Goal: Task Accomplishment & Management: Complete application form

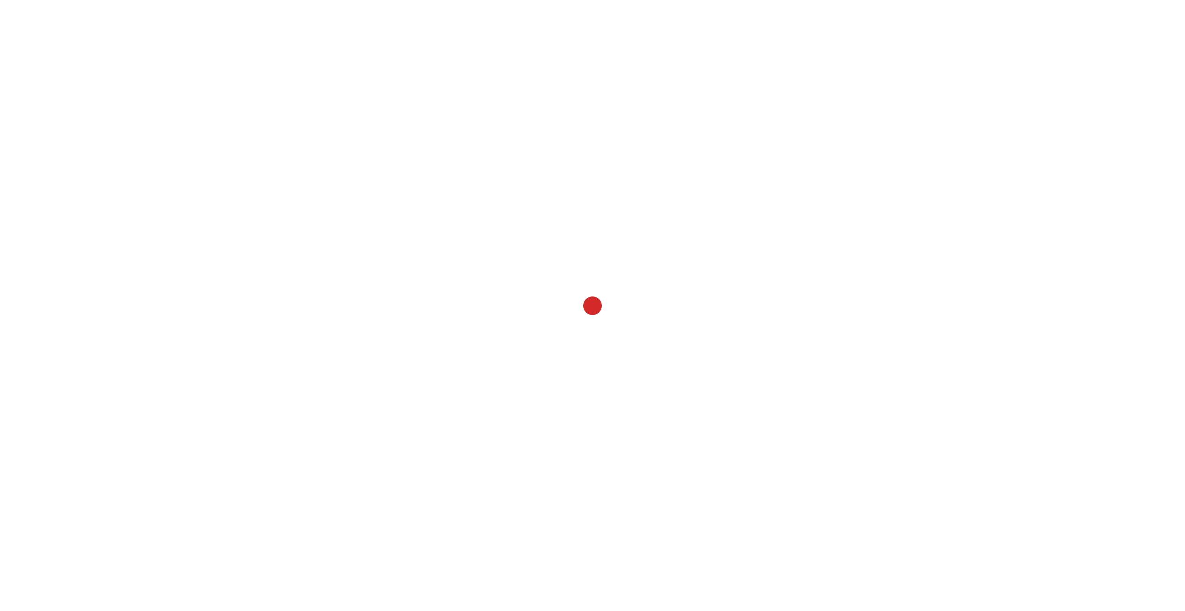
drag, startPoint x: 880, startPoint y: 92, endPoint x: 903, endPoint y: 137, distance: 50.5
click at [903, 137] on html "annexa Batch Shipping Guide Created with Sketch. calendar Created with Sketch." at bounding box center [592, 305] width 1185 height 611
drag, startPoint x: 903, startPoint y: 137, endPoint x: 888, endPoint y: 97, distance: 43.2
click at [900, 111] on html "annexa Batch Shipping Guide Created with Sketch. calendar Created with Sketch." at bounding box center [592, 305] width 1185 height 611
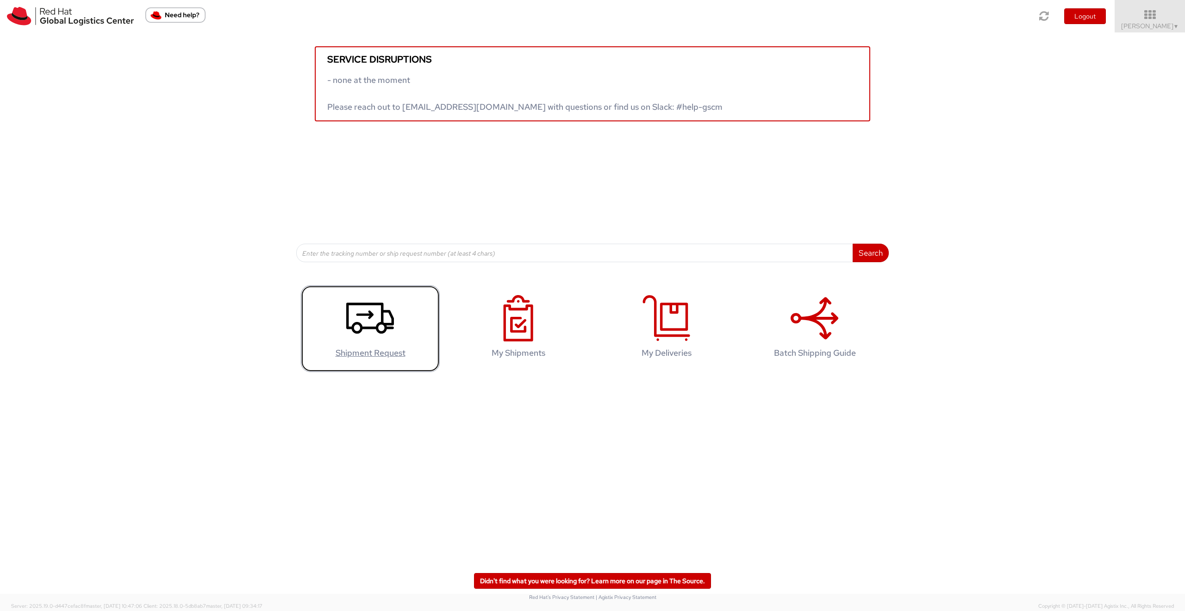
click at [381, 338] on icon at bounding box center [370, 318] width 48 height 46
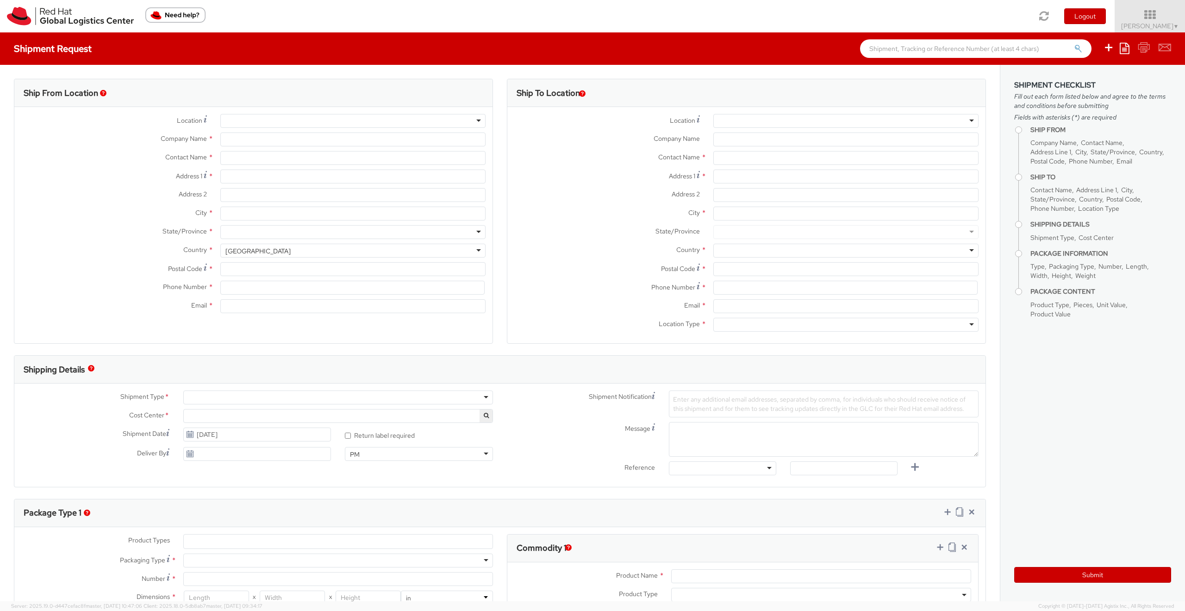
select select
click at [270, 118] on div at bounding box center [352, 121] width 265 height 14
select select "961"
type input "Red Hat Asia-Pacific Pty Ltd."
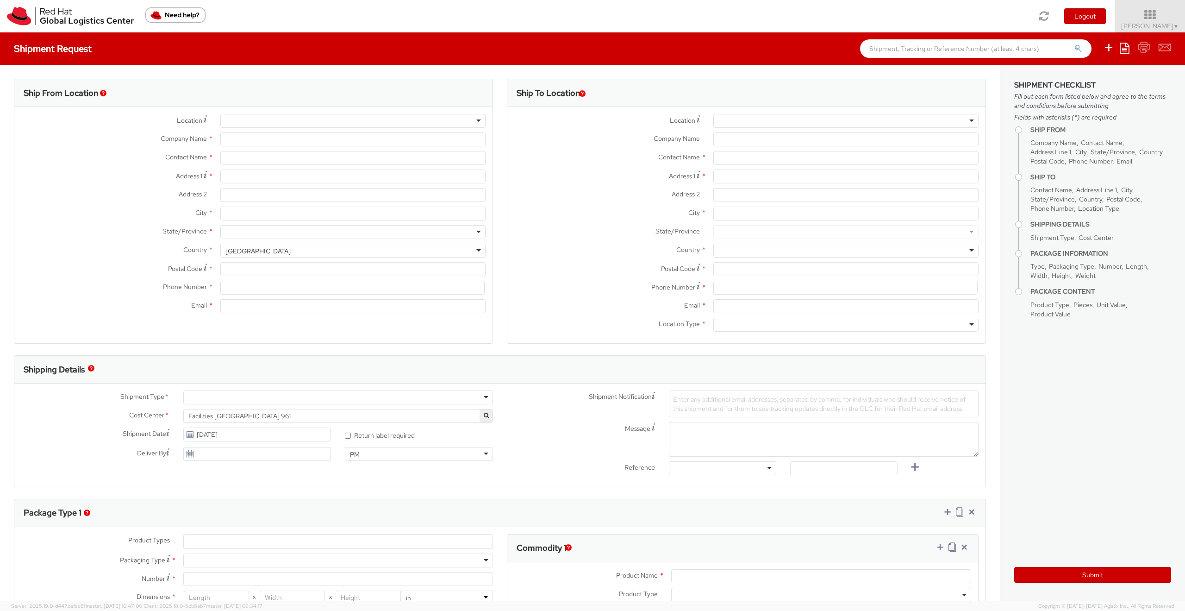
type input "[PERSON_NAME]"
type input "[STREET_ADDRESS][PERSON_NAME]"
type input "Part Level 24"
type input "[GEOGRAPHIC_DATA]"
type input "3000"
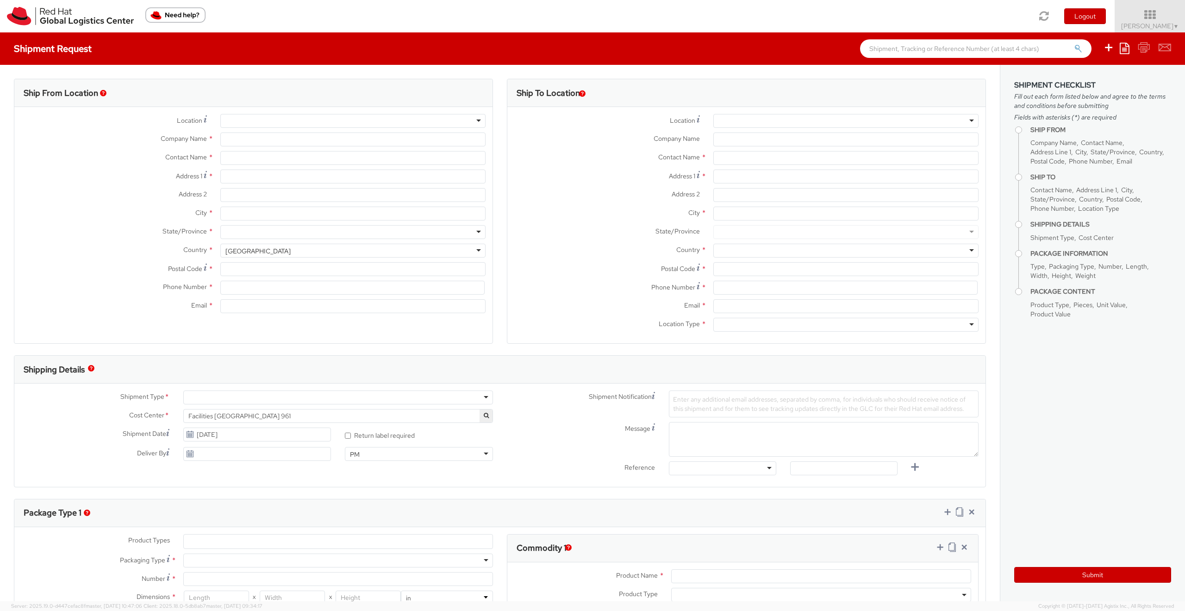
type input "61 3 9624 8100"
type input "[EMAIL_ADDRESS][DOMAIN_NAME]"
select select "CM"
select select "KGS"
click at [781, 121] on div at bounding box center [845, 121] width 265 height 14
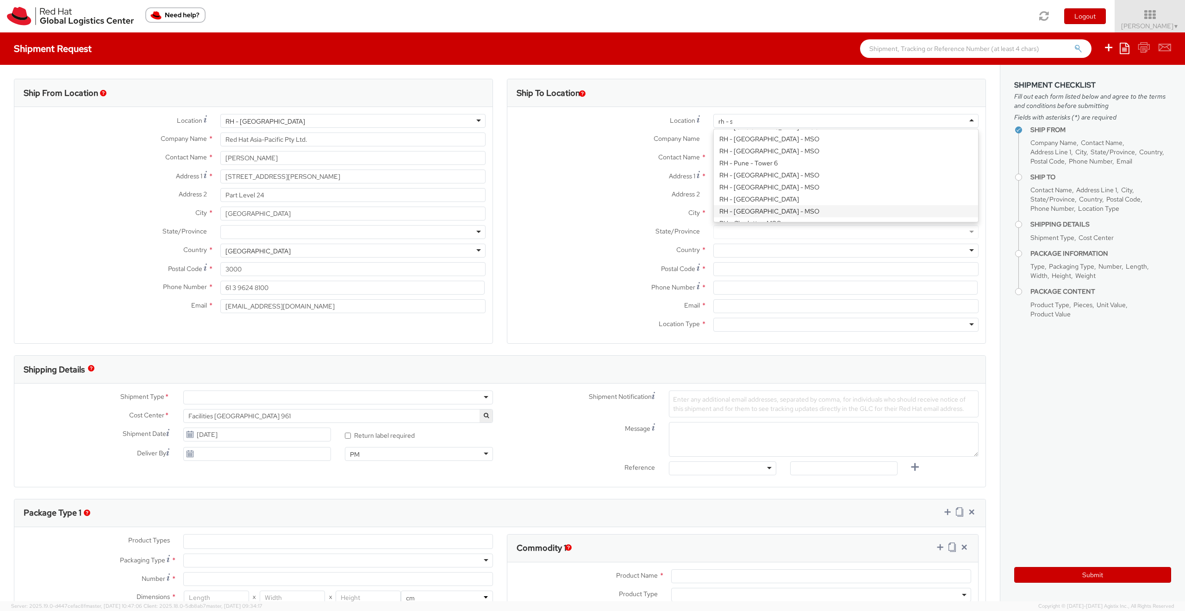
scroll to position [688, 0]
type input "rh - sy"
type input "Red Hat Asia-Pacific Pty Ltd"
type input "Level [STREET_ADDRESS][PERSON_NAME]"
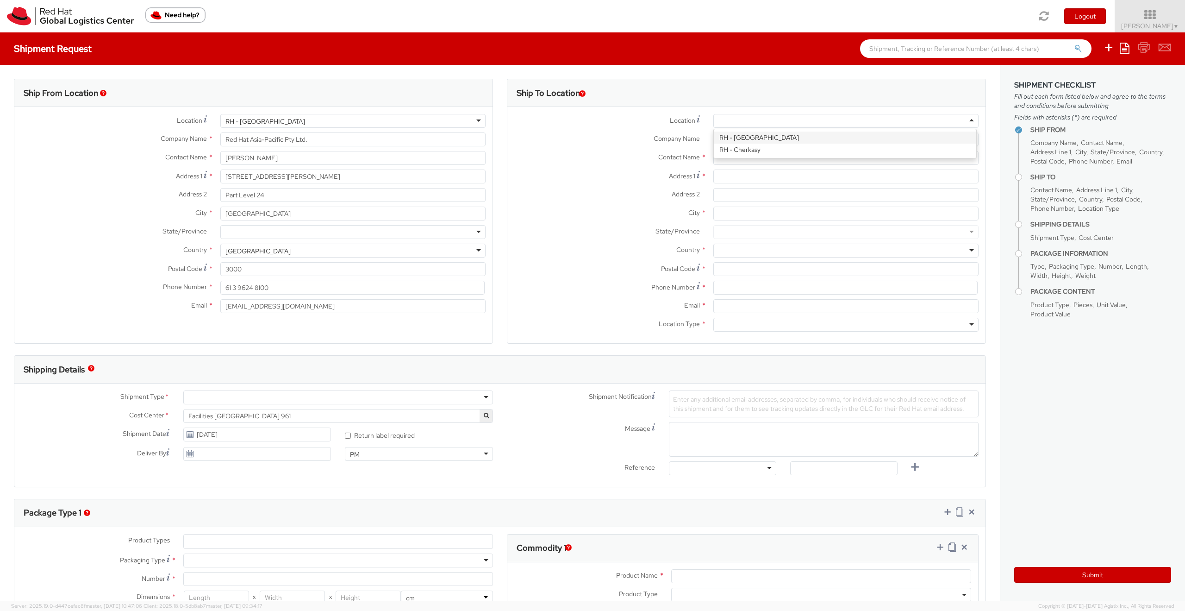
type input "[GEOGRAPHIC_DATA]"
type input "2060"
type input "[PHONE_NUMBER]"
click at [765, 161] on input "text" at bounding box center [845, 158] width 265 height 14
type input "Anissa"
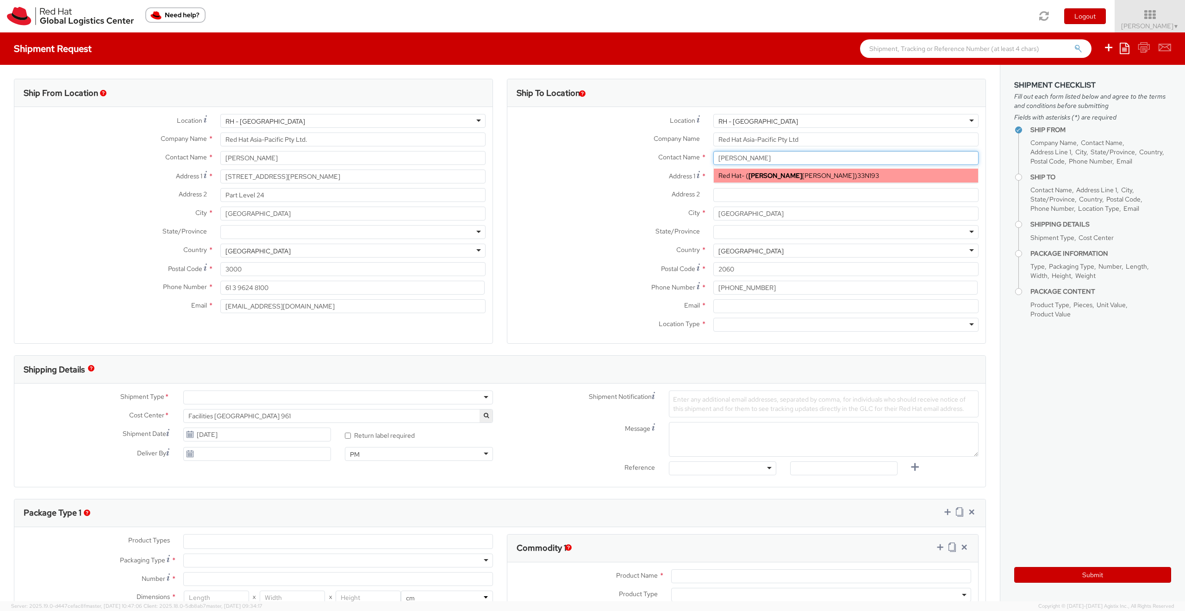
click at [835, 173] on div "Red Hat - ( Anissa Arthur ) 33N193" at bounding box center [846, 176] width 264 height 14
type input "Red Hat"
type input "[PERSON_NAME]"
type input "61289232846"
type input "[EMAIL_ADDRESS][DOMAIN_NAME]"
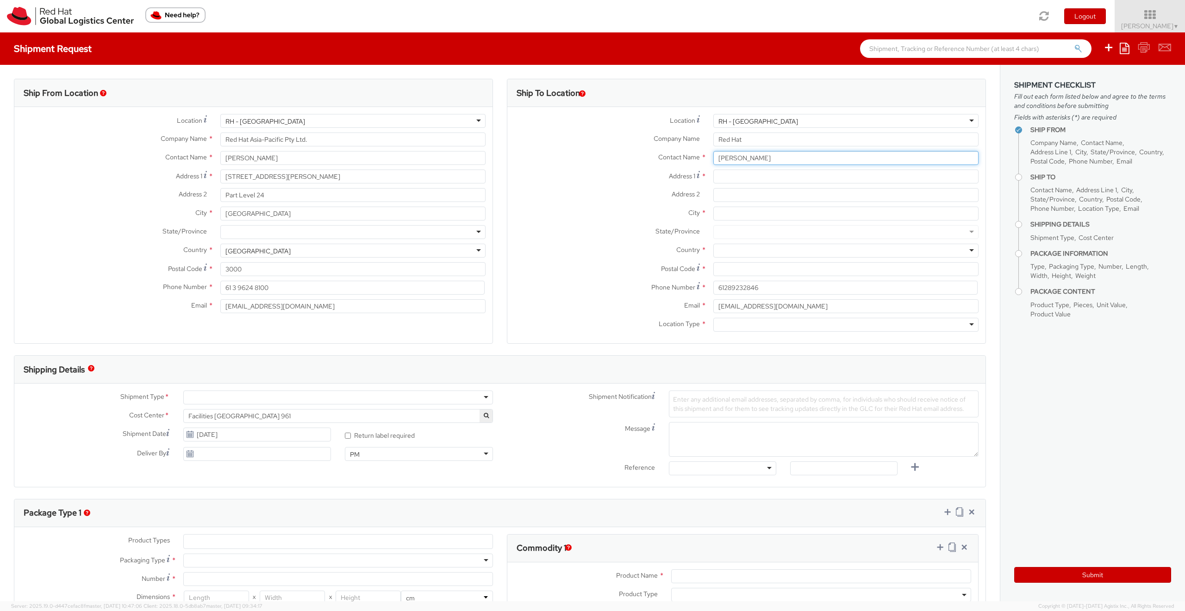
type input "[PERSON_NAME]"
click at [766, 180] on input "Address 1 *" at bounding box center [845, 176] width 265 height 14
click at [770, 137] on input "Red Hat" at bounding box center [845, 139] width 265 height 14
click at [731, 161] on input "[PERSON_NAME]" at bounding box center [845, 158] width 265 height 14
drag, startPoint x: 778, startPoint y: 156, endPoint x: 705, endPoint y: 156, distance: 73.2
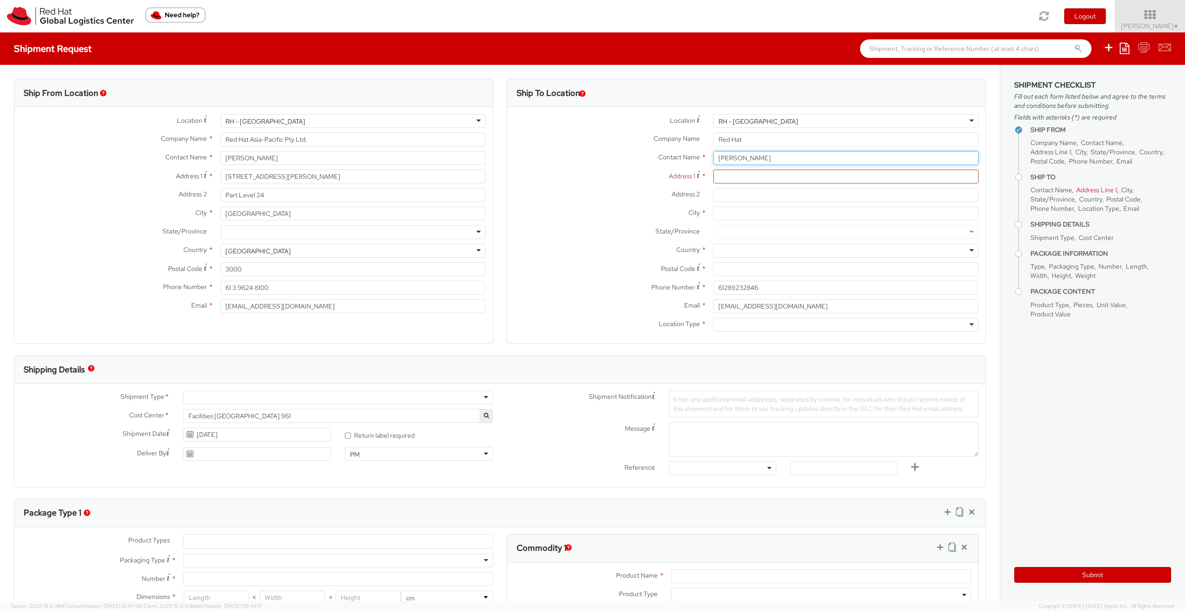
click at [707, 156] on div "Anissa Arthur Anissa Red Hat - ( Anissa Arthur ) 33N193" at bounding box center [846, 158] width 279 height 14
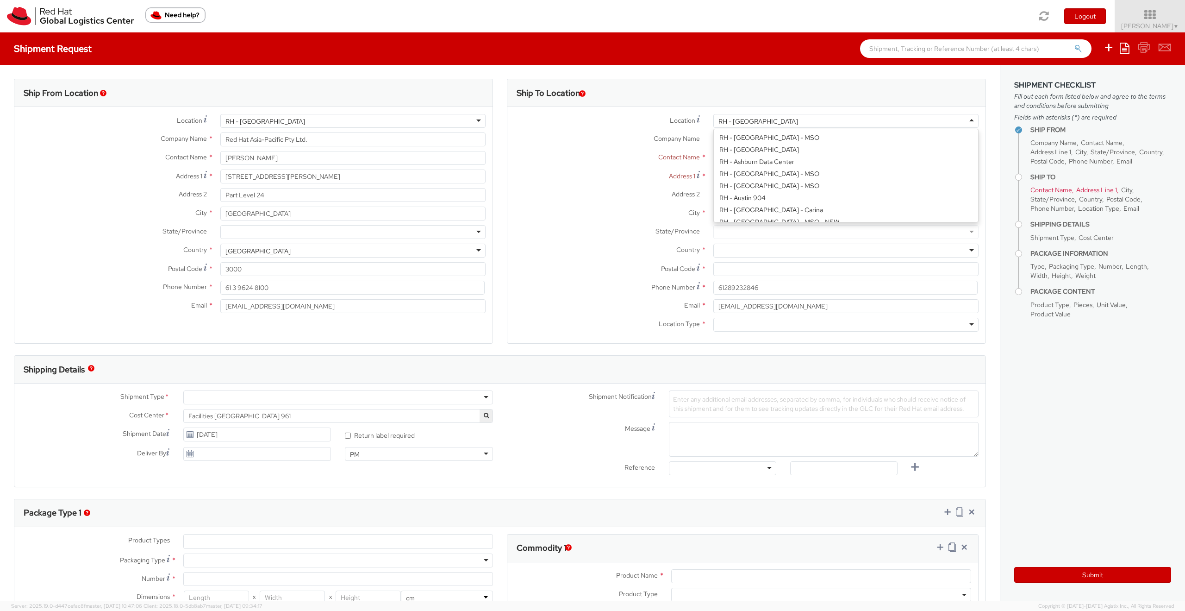
click at [773, 117] on div "RH - [GEOGRAPHIC_DATA]" at bounding box center [845, 121] width 265 height 14
click at [752, 211] on div "Location * RH - Sydney RH - Sydney RH - Amsterdam - MSO RH - Amsterdam Data Cen…" at bounding box center [746, 225] width 478 height 222
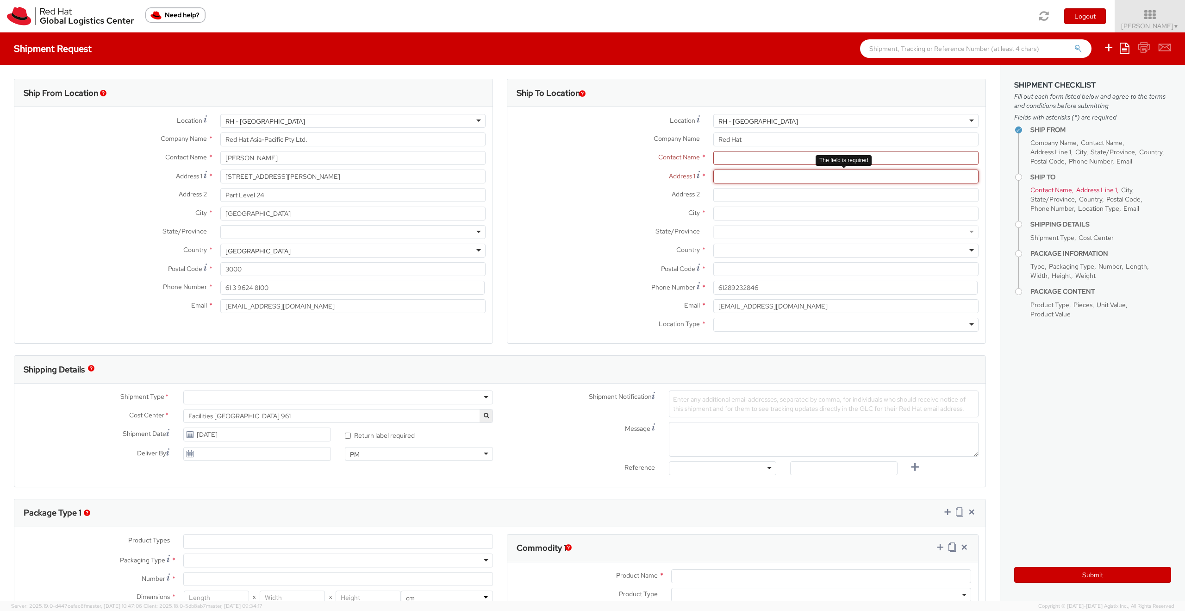
click at [731, 183] on input "Address 1 *" at bounding box center [845, 176] width 265 height 14
click at [774, 118] on div "RH - [GEOGRAPHIC_DATA]" at bounding box center [845, 121] width 265 height 14
drag, startPoint x: 746, startPoint y: 138, endPoint x: 685, endPoint y: 134, distance: 61.2
click at [686, 135] on div "Company Name * Red Hat" at bounding box center [746, 139] width 478 height 14
click at [742, 120] on div at bounding box center [845, 121] width 265 height 14
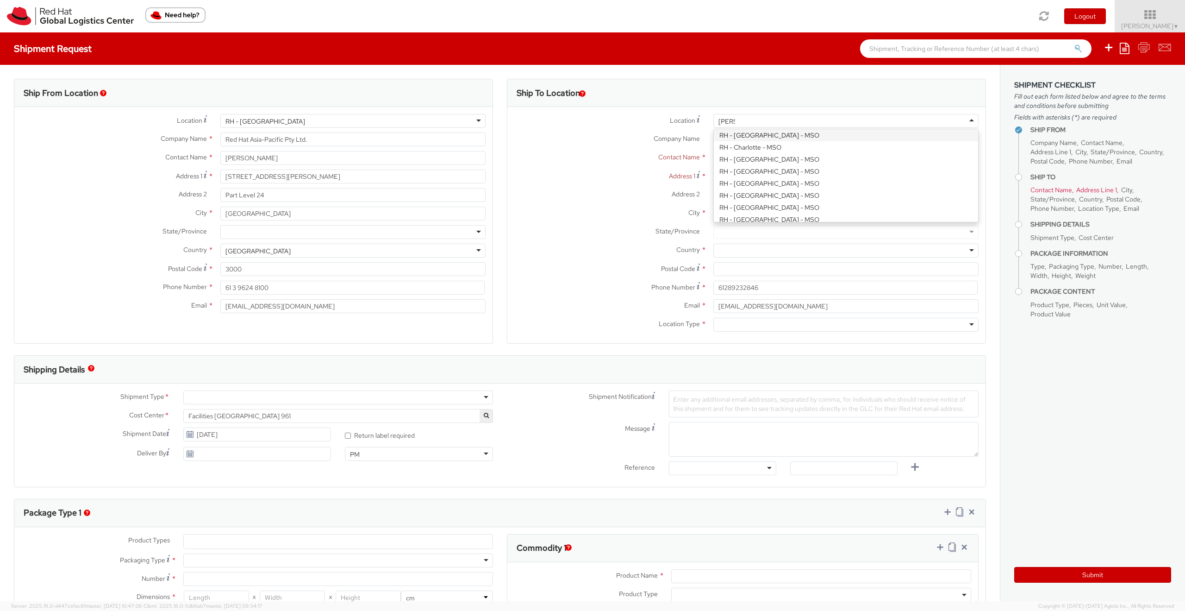
scroll to position [0, 0]
type input "[PERSON_NAME]"
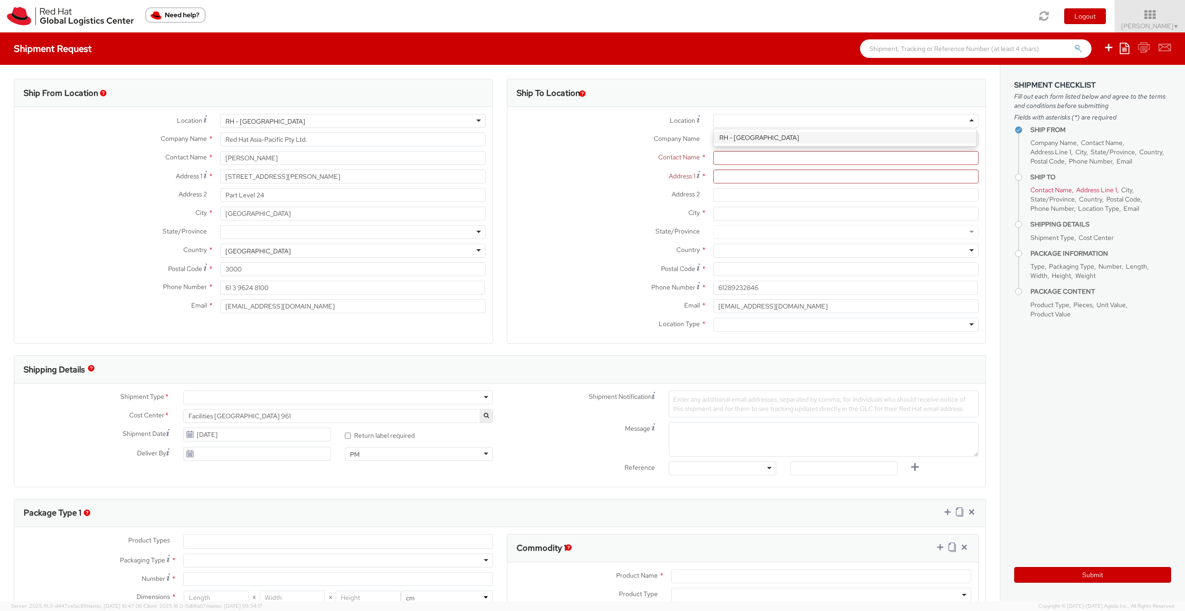
type input "Red Hat Asia-Pacific Pty Ltd"
type input "Level [STREET_ADDRESS][PERSON_NAME]"
type input "[GEOGRAPHIC_DATA]"
type input "2060"
type input "[PHONE_NUMBER]"
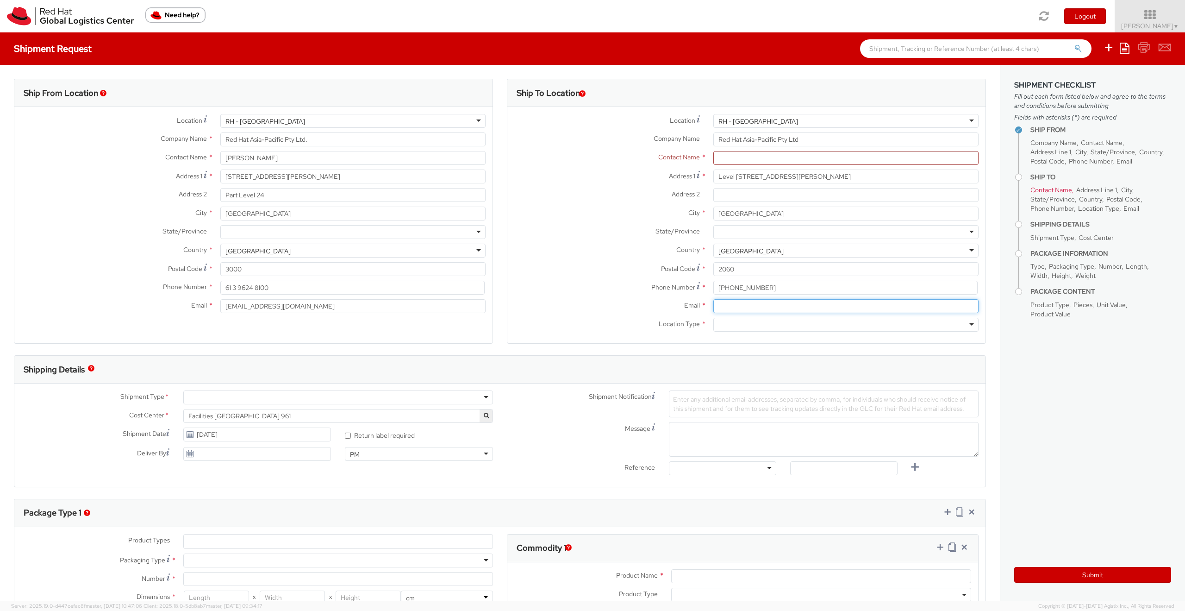
click at [730, 307] on input "Email *" at bounding box center [845, 306] width 265 height 14
click at [730, 328] on div at bounding box center [845, 325] width 265 height 14
click at [752, 161] on input "text" at bounding box center [845, 158] width 265 height 14
click at [208, 397] on div at bounding box center [338, 397] width 310 height 14
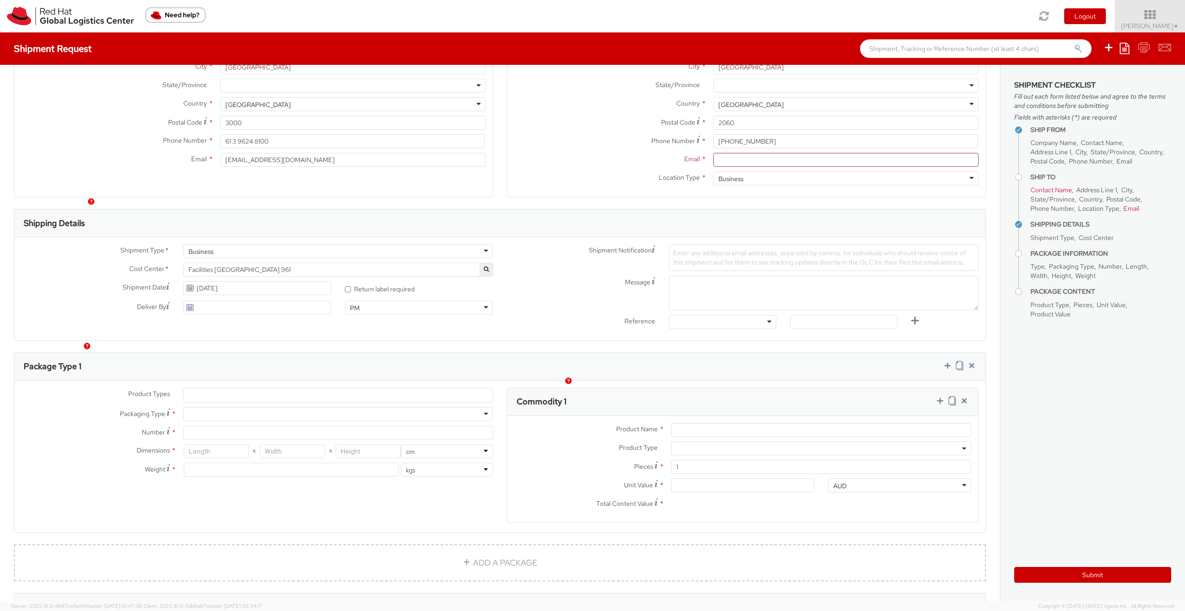
scroll to position [167, 0]
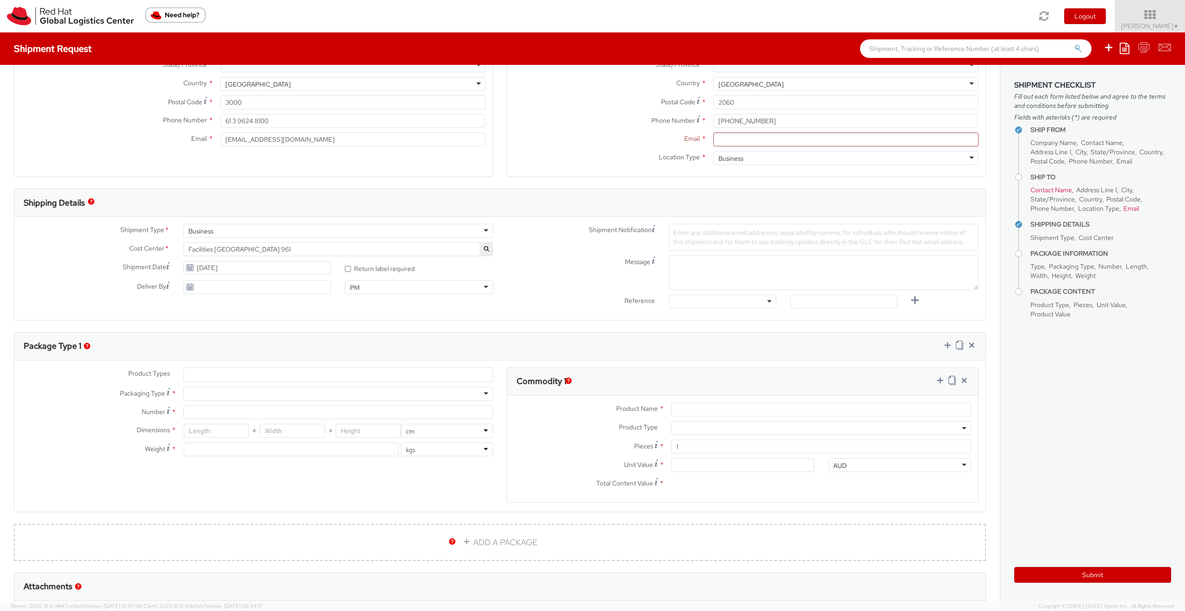
click at [197, 372] on ul at bounding box center [338, 375] width 309 height 14
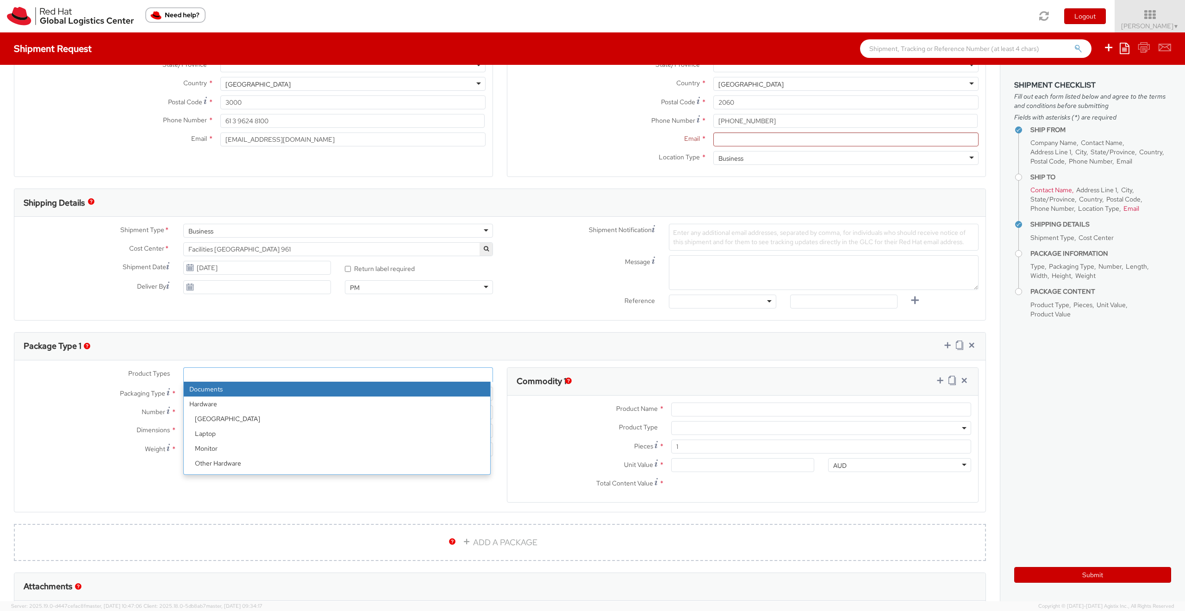
scroll to position [41, 0]
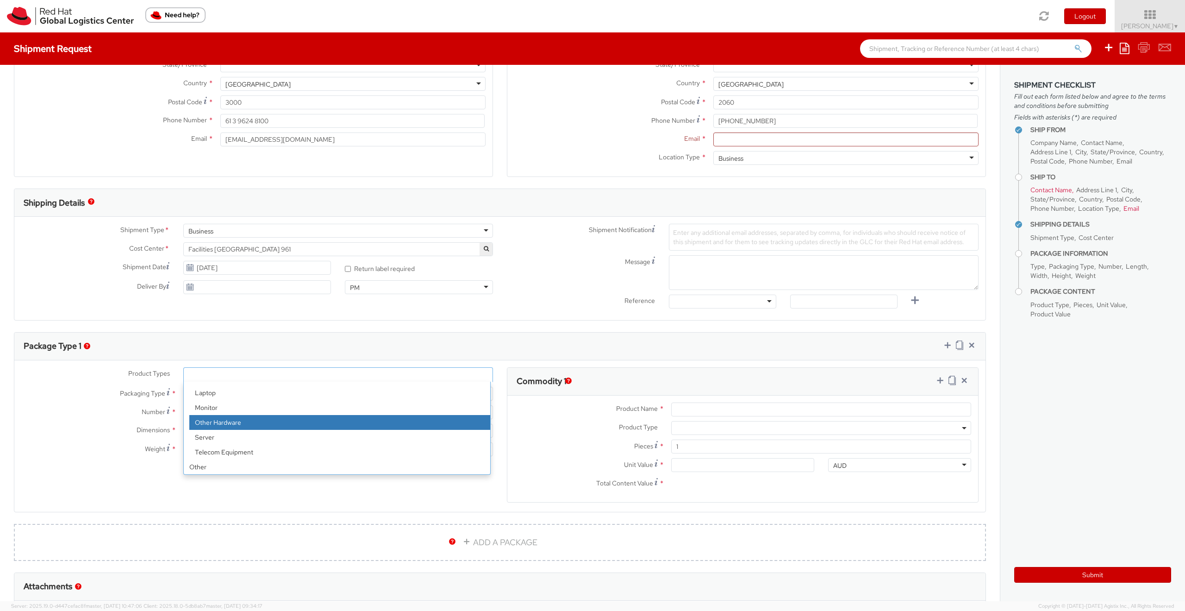
select select "HARD_OTHER"
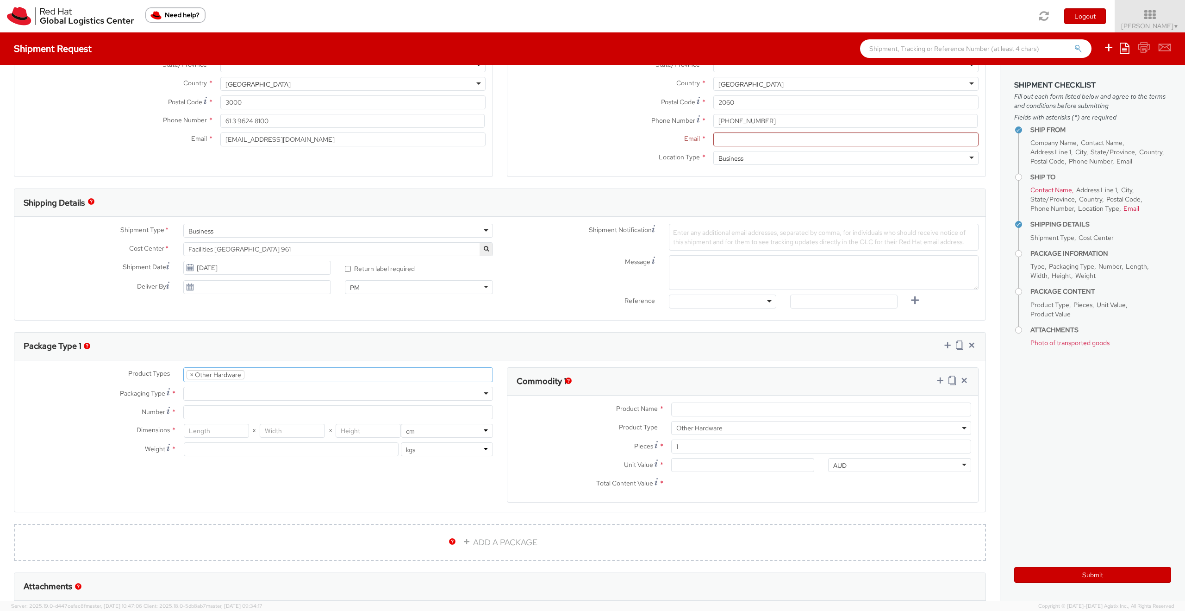
scroll to position [44, 0]
click at [220, 390] on div at bounding box center [338, 394] width 310 height 14
click at [236, 407] on input "Number *" at bounding box center [338, 412] width 310 height 14
type input "1"
click at [220, 432] on input "number" at bounding box center [216, 431] width 65 height 14
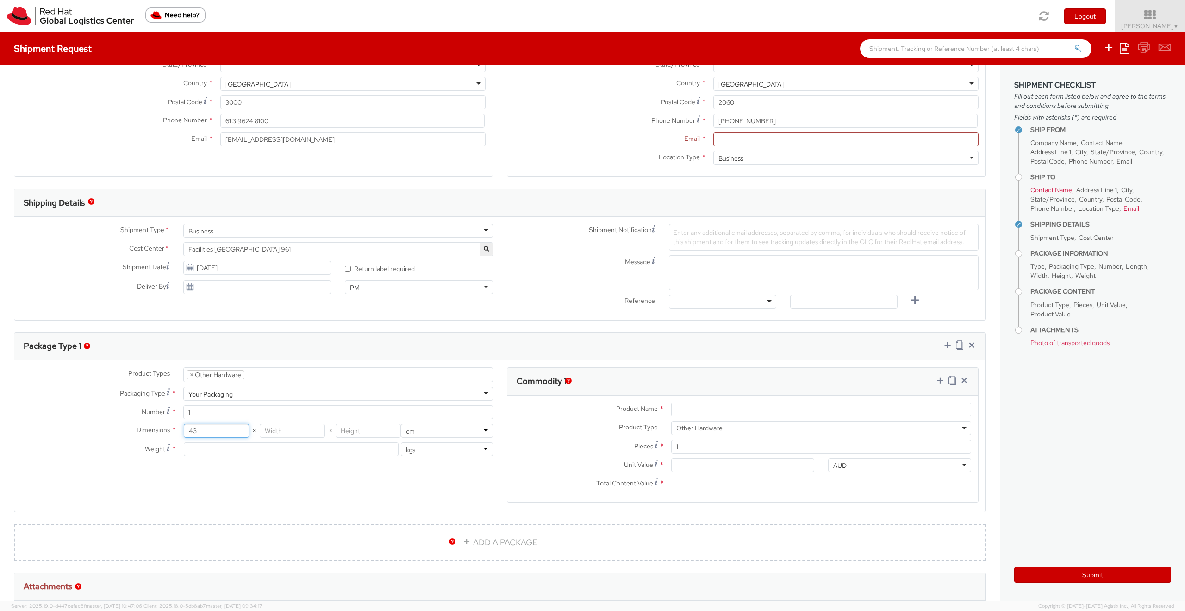
type input "43"
click at [295, 431] on input "number" at bounding box center [292, 431] width 65 height 14
type input "36"
click at [352, 427] on input "number" at bounding box center [368, 431] width 65 height 14
type input "10"
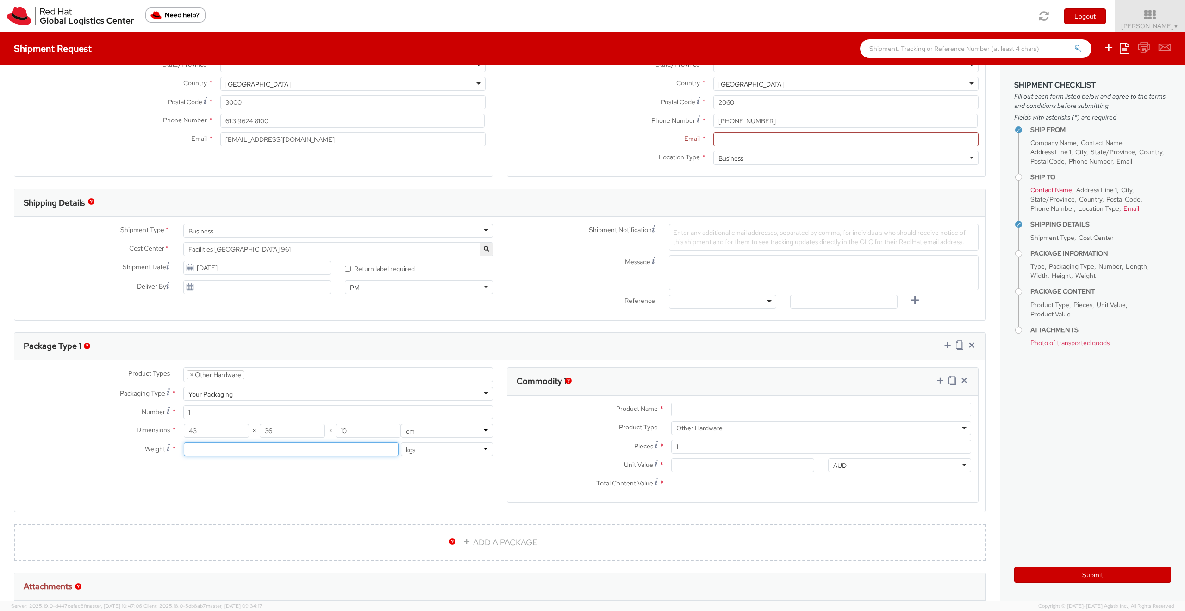
click at [235, 447] on input "number" at bounding box center [291, 449] width 215 height 14
type input "6.5"
click at [723, 409] on input "Product Name *" at bounding box center [821, 409] width 300 height 14
type input "PS4 with 2 x controllers"
click at [707, 465] on input "Unit Value *" at bounding box center [742, 465] width 143 height 14
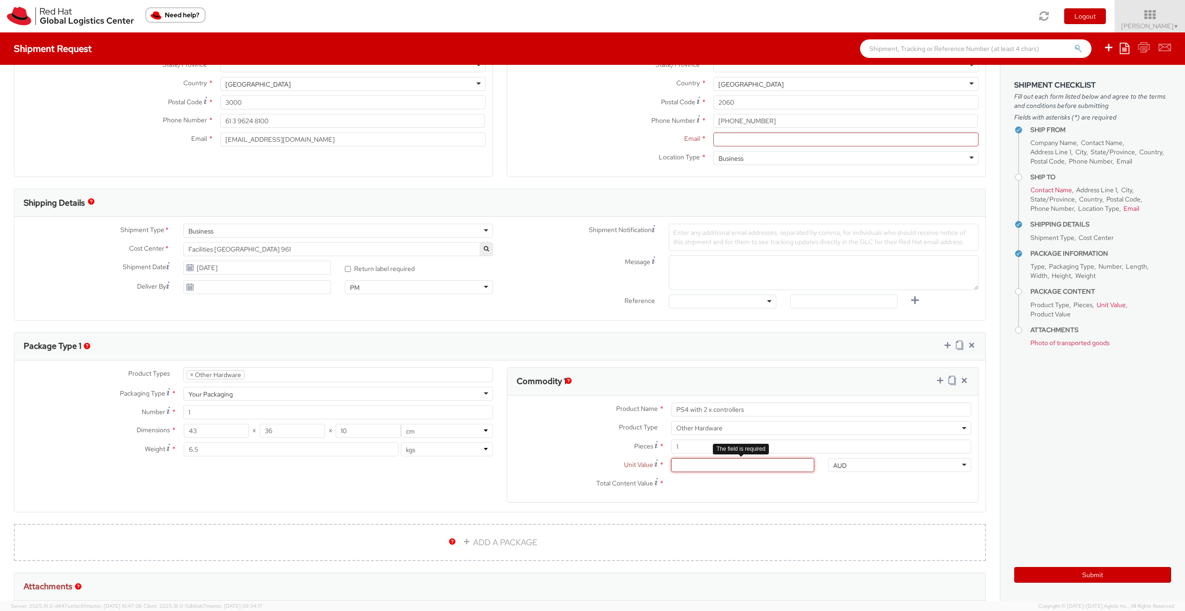
type input "1.00"
type input "15.00"
type input "150.00"
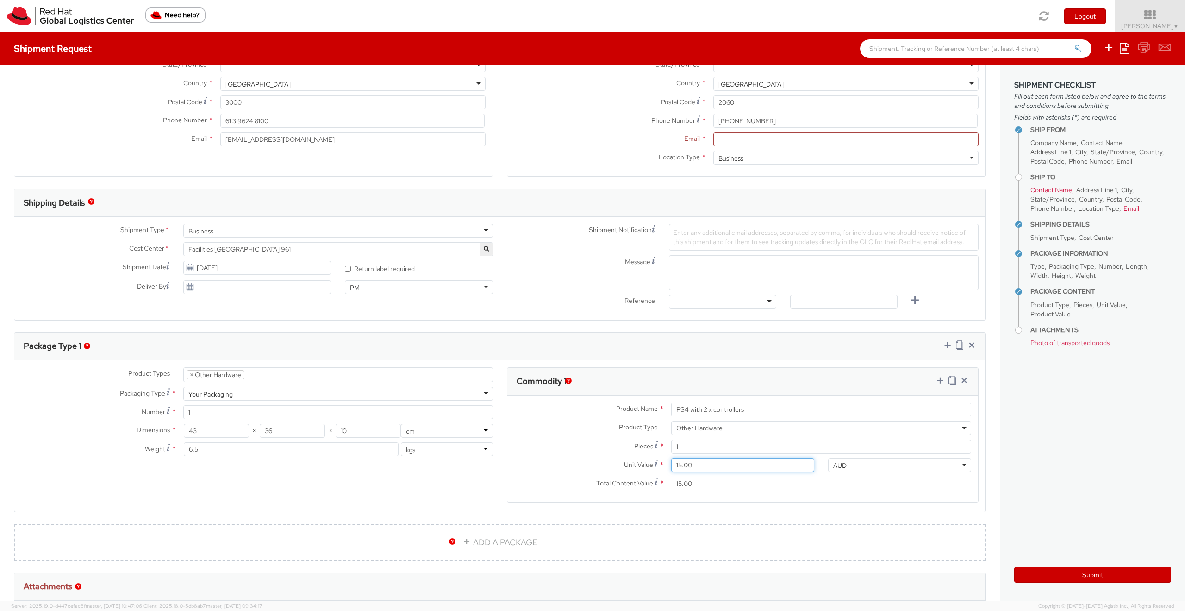
type input "150.00"
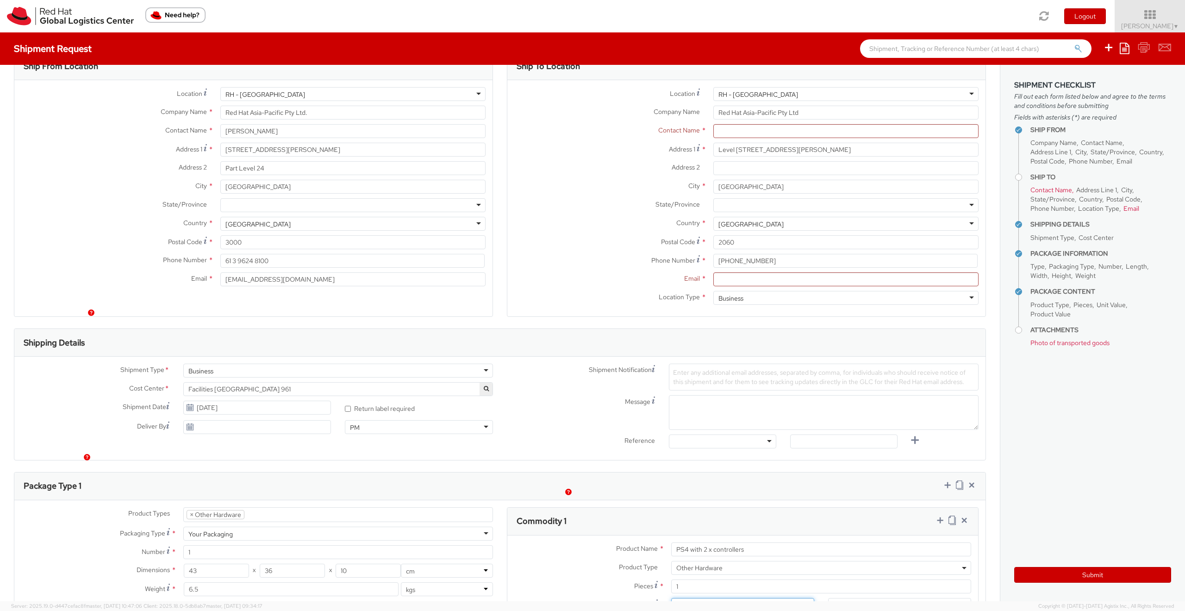
scroll to position [0, 0]
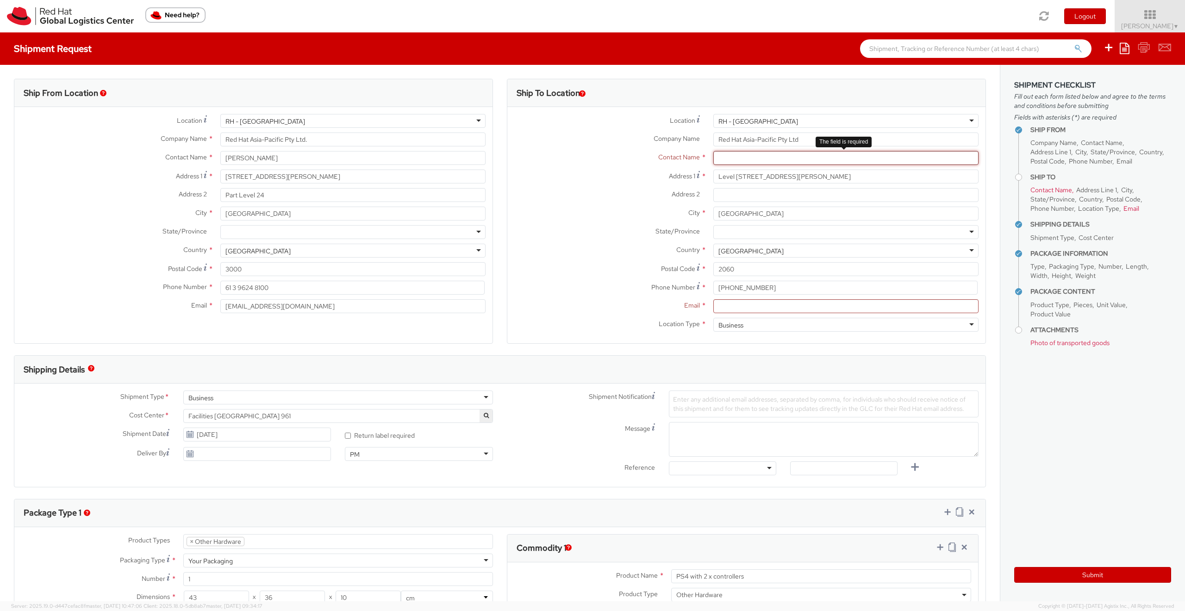
click at [731, 155] on input "text" at bounding box center [845, 158] width 265 height 14
type input "[PERSON_NAME]"
click at [558, 195] on label "Address 2 *" at bounding box center [606, 194] width 199 height 12
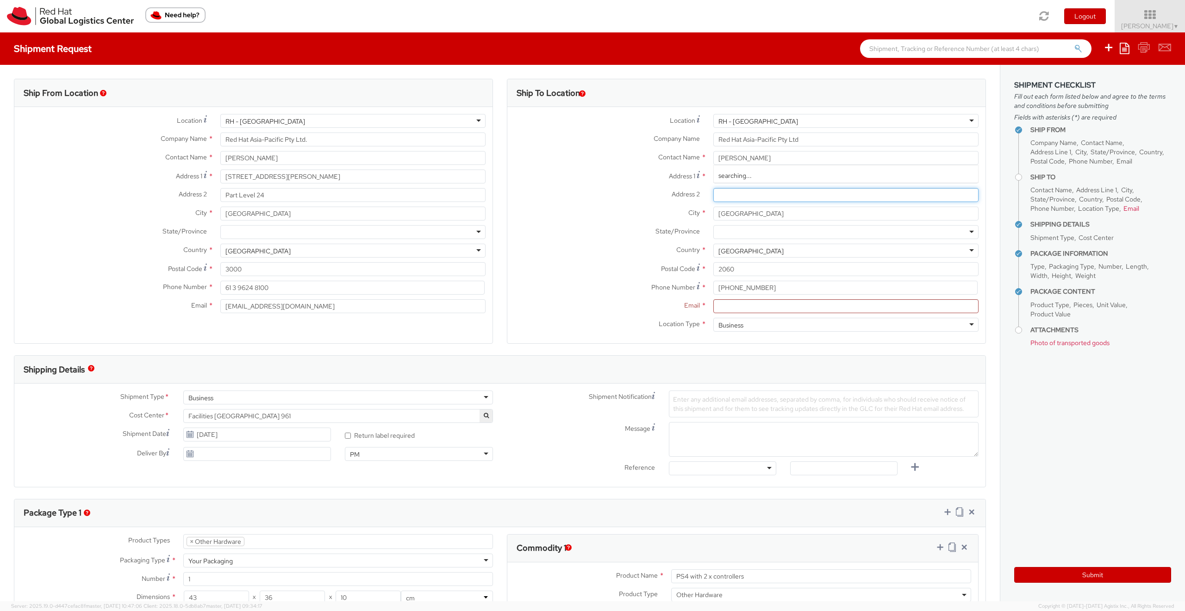
click at [713, 195] on input "Address 2 *" at bounding box center [845, 195] width 265 height 14
click at [743, 307] on input "Email *" at bounding box center [845, 306] width 265 height 14
click at [750, 307] on input "Email *" at bounding box center [845, 306] width 265 height 14
paste input "[EMAIL_ADDRESS][DOMAIN_NAME]"
type input "[EMAIL_ADDRESS][DOMAIN_NAME]"
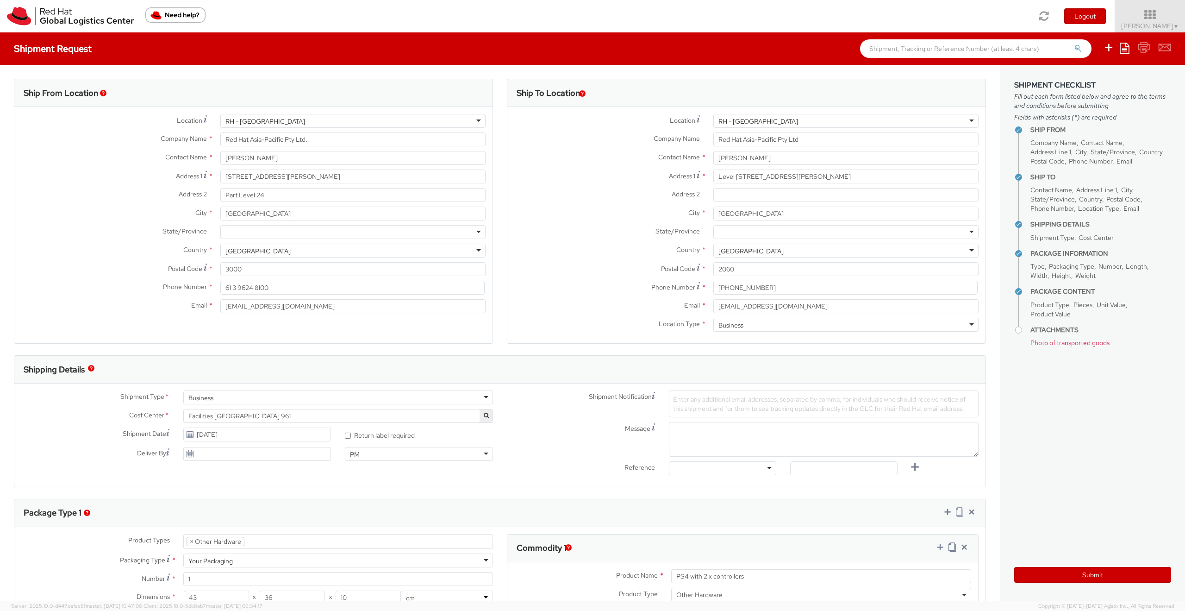
click at [550, 307] on label "Email *" at bounding box center [606, 305] width 199 height 12
click at [713, 307] on input "[EMAIL_ADDRESS][DOMAIN_NAME]" at bounding box center [845, 306] width 265 height 14
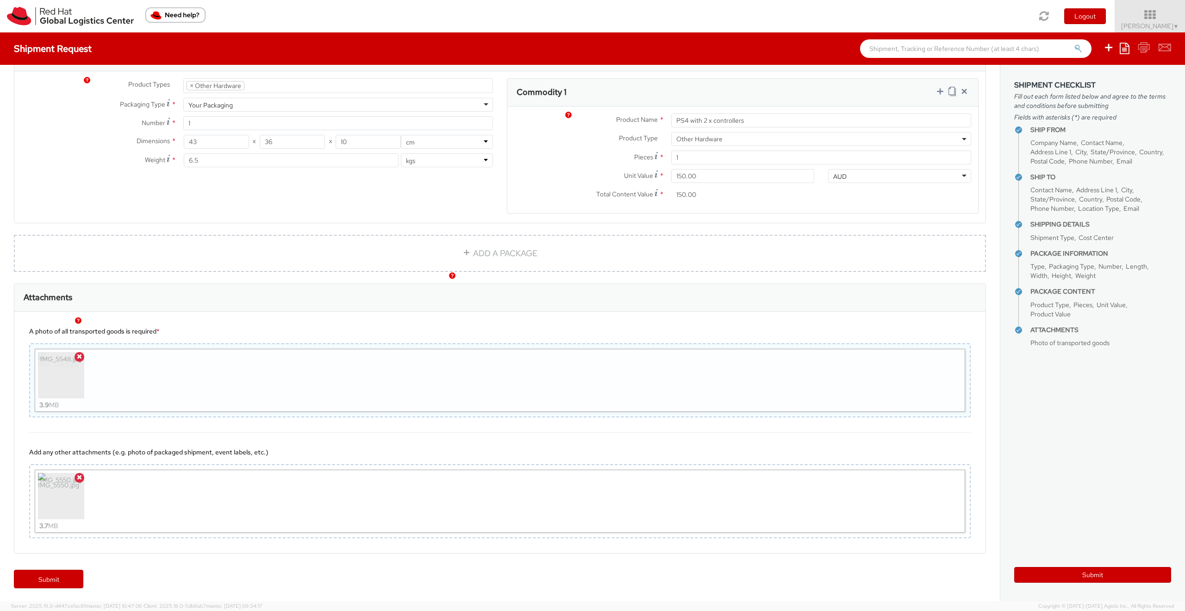
scroll to position [457, 0]
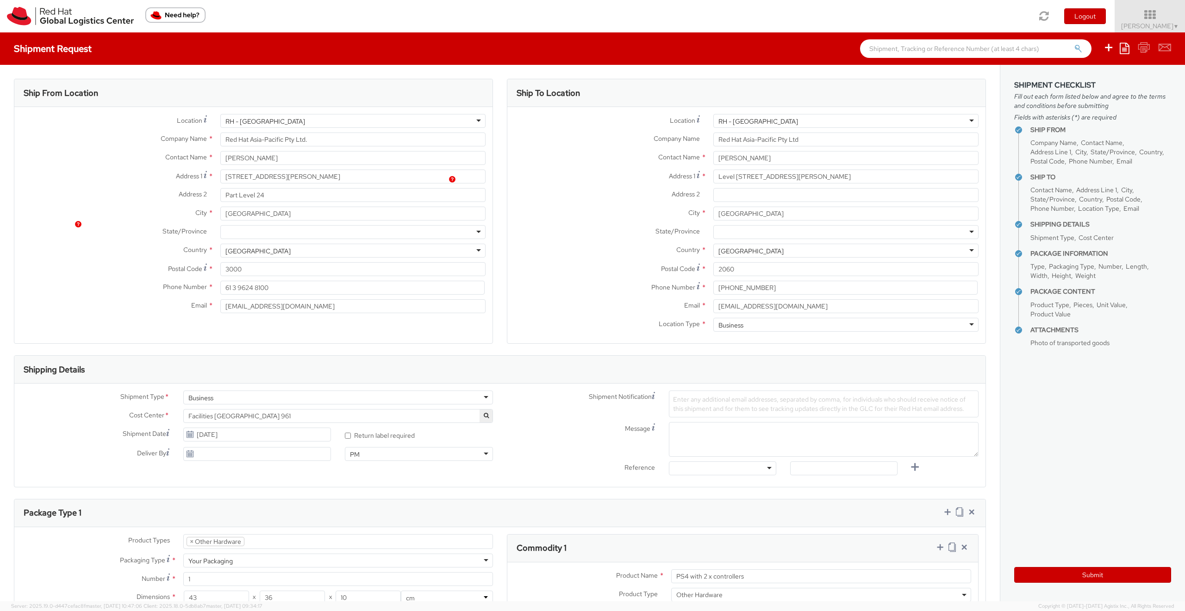
select select "HARD_OTHER"
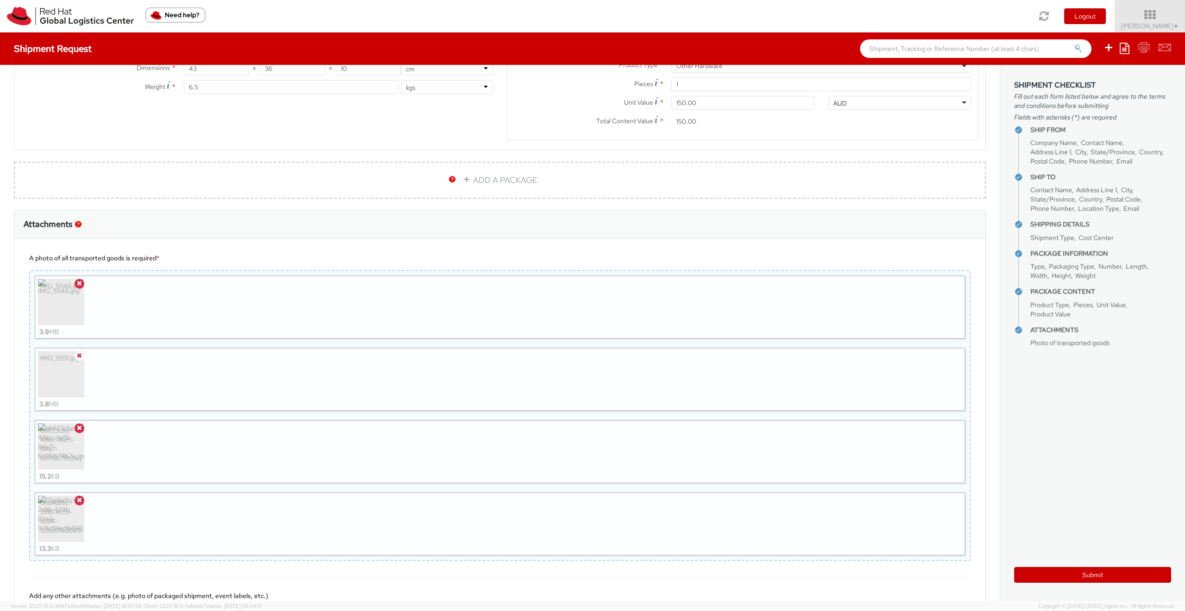
click at [75, 355] on span at bounding box center [80, 356] width 10 height 10
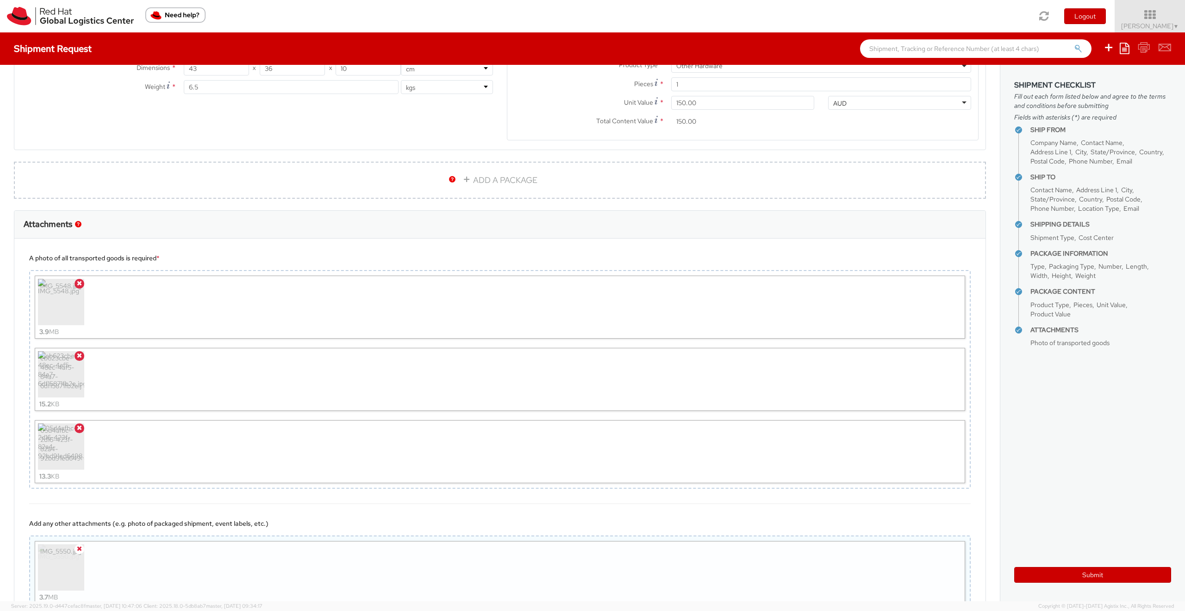
click at [81, 546] on icon at bounding box center [79, 548] width 5 height 6
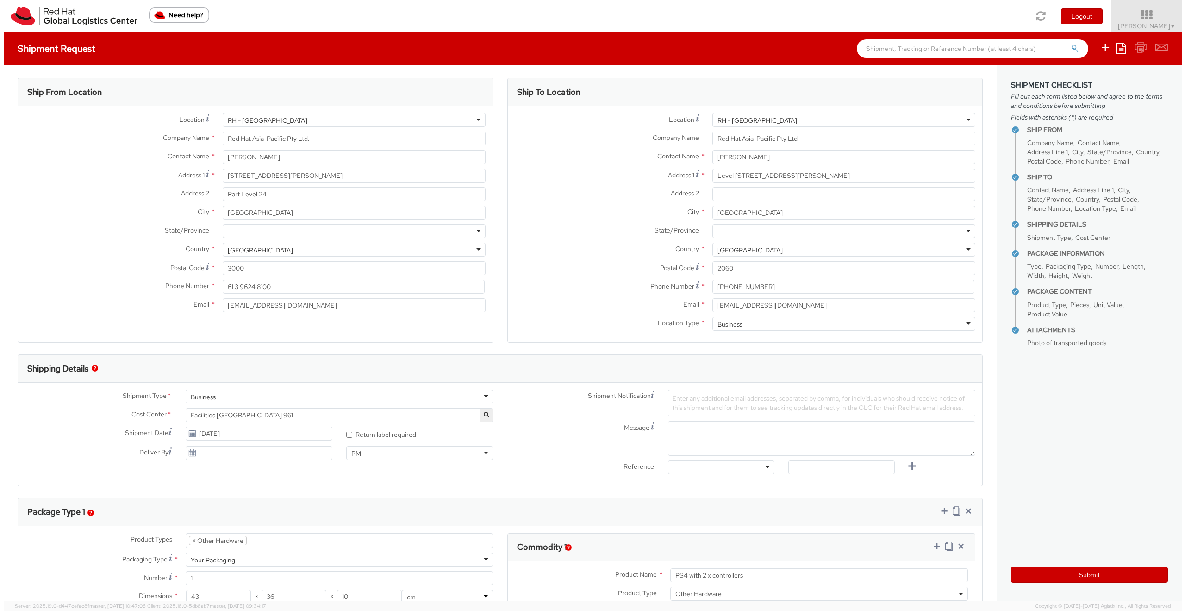
scroll to position [0, 0]
click at [1082, 572] on button "Submit" at bounding box center [1092, 575] width 157 height 16
